Goal: Task Accomplishment & Management: Manage account settings

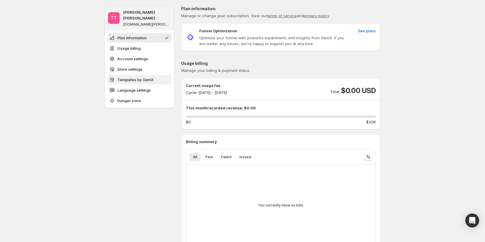
click at [147, 77] on span "Templates by GemX" at bounding box center [135, 80] width 36 height 6
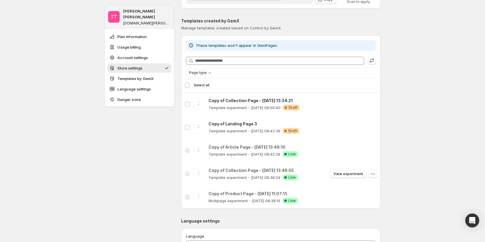
scroll to position [458, 0]
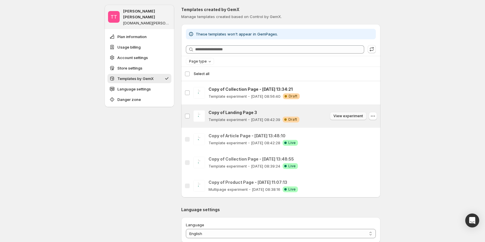
click at [352, 115] on span "View experiment" at bounding box center [349, 116] width 30 height 5
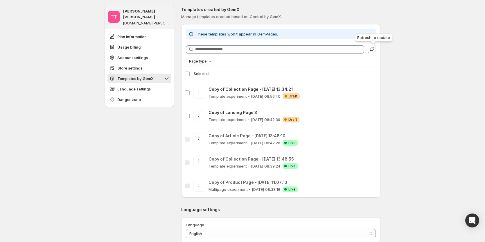
click at [375, 46] on button "button" at bounding box center [372, 49] width 8 height 8
click at [375, 49] on icon "button" at bounding box center [372, 49] width 6 height 6
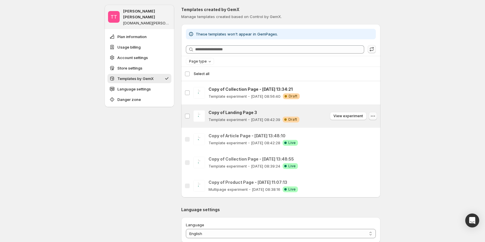
click at [375, 116] on icon "button" at bounding box center [373, 116] width 6 height 6
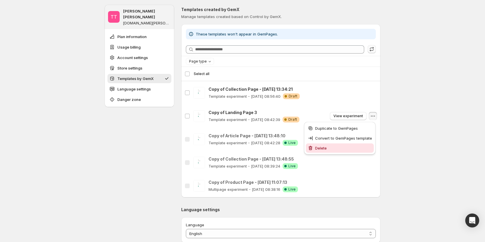
click at [330, 146] on span "Delete" at bounding box center [343, 148] width 57 height 6
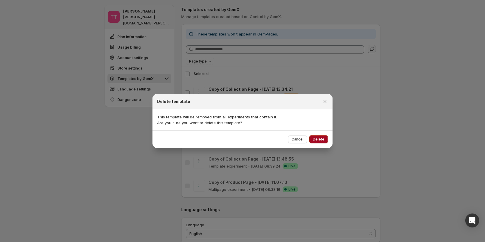
click at [321, 143] on button "Delete" at bounding box center [319, 139] width 19 height 8
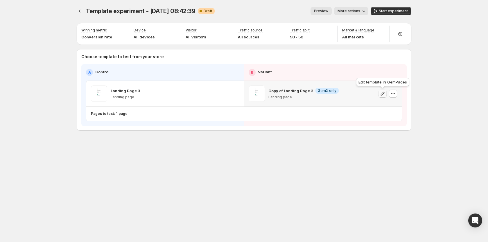
click at [385, 96] on icon "button" at bounding box center [383, 94] width 6 height 6
click at [281, 162] on div "Template experiment - Oct 10, 08:42:39. This page is ready Template experiment …" at bounding box center [244, 81] width 349 height 162
